Goal: Task Accomplishment & Management: Manage account settings

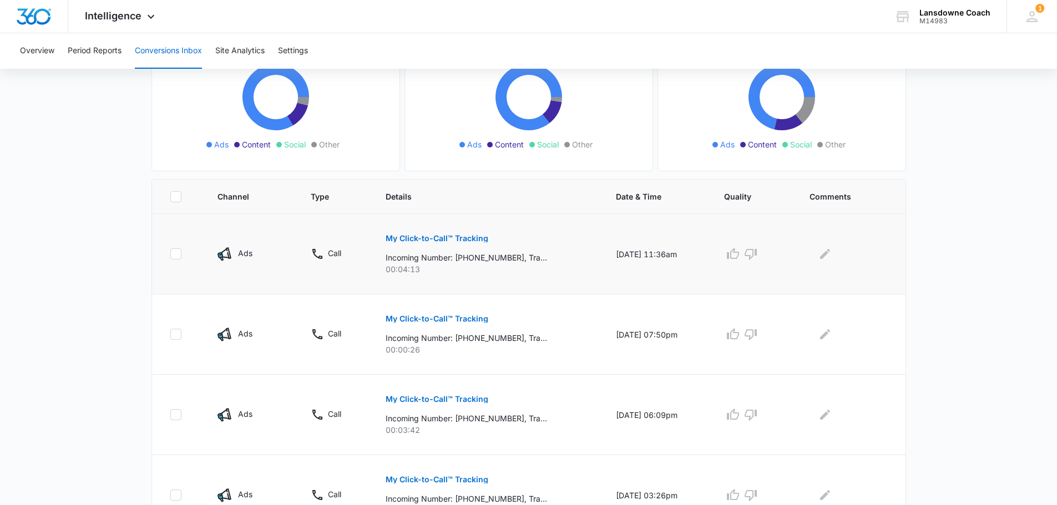
scroll to position [166, 0]
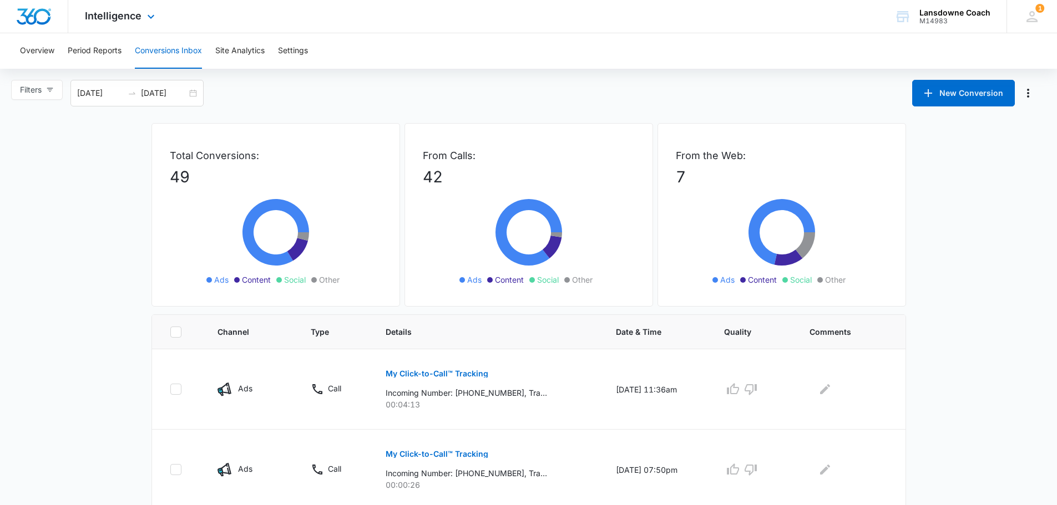
click at [328, 14] on div "Intelligence Apps Reputation Websites Forms CRM Email Social Payments POS Conte…" at bounding box center [528, 16] width 1057 height 33
